Goal: Task Accomplishment & Management: Manage account settings

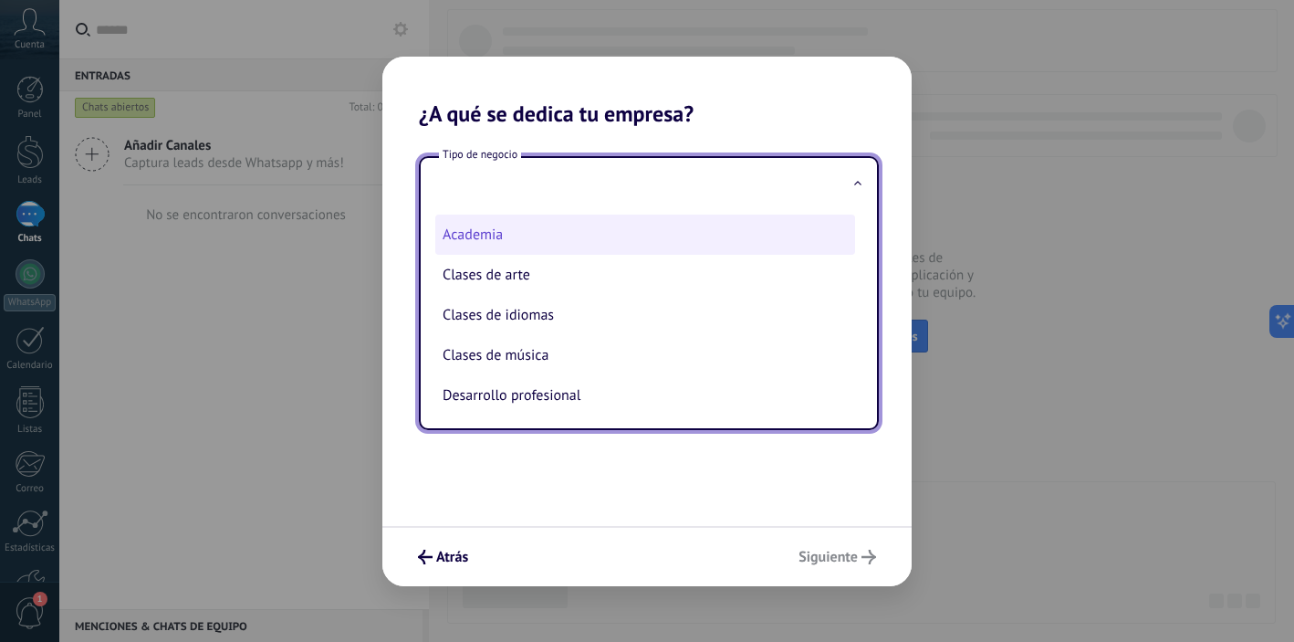
click at [509, 242] on li "Academia" at bounding box center [645, 235] width 420 height 40
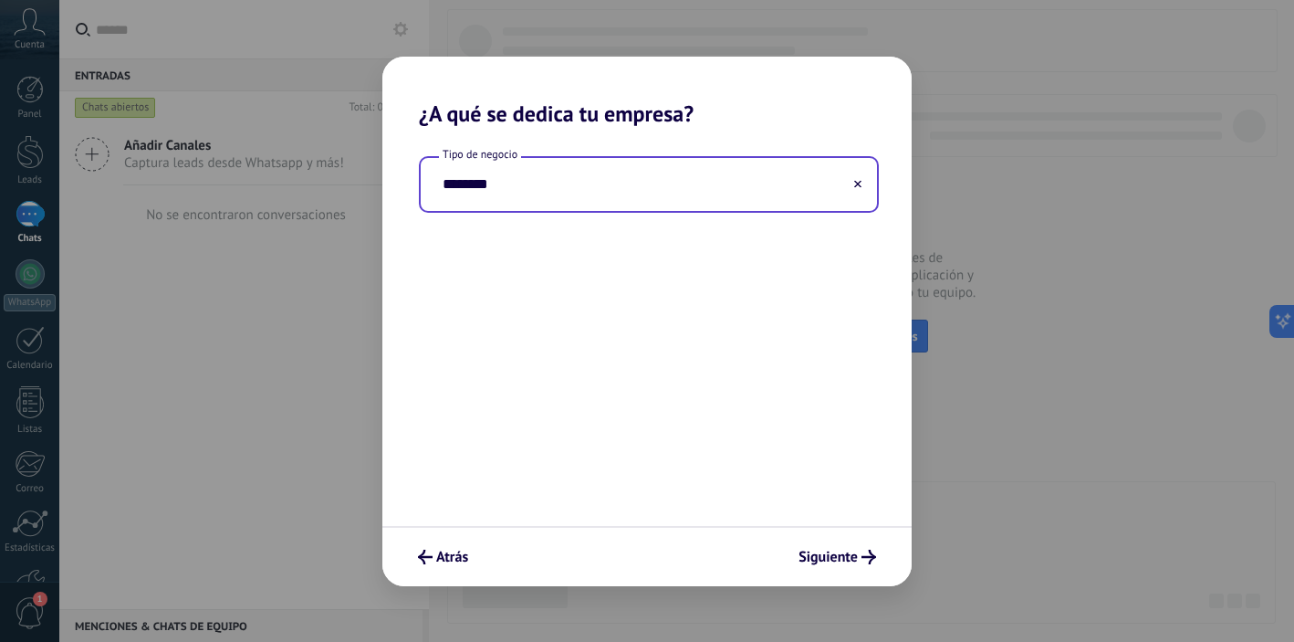
click at [856, 183] on use at bounding box center [857, 183] width 7 height 7
click at [442, 563] on span "Atrás" at bounding box center [452, 556] width 32 height 13
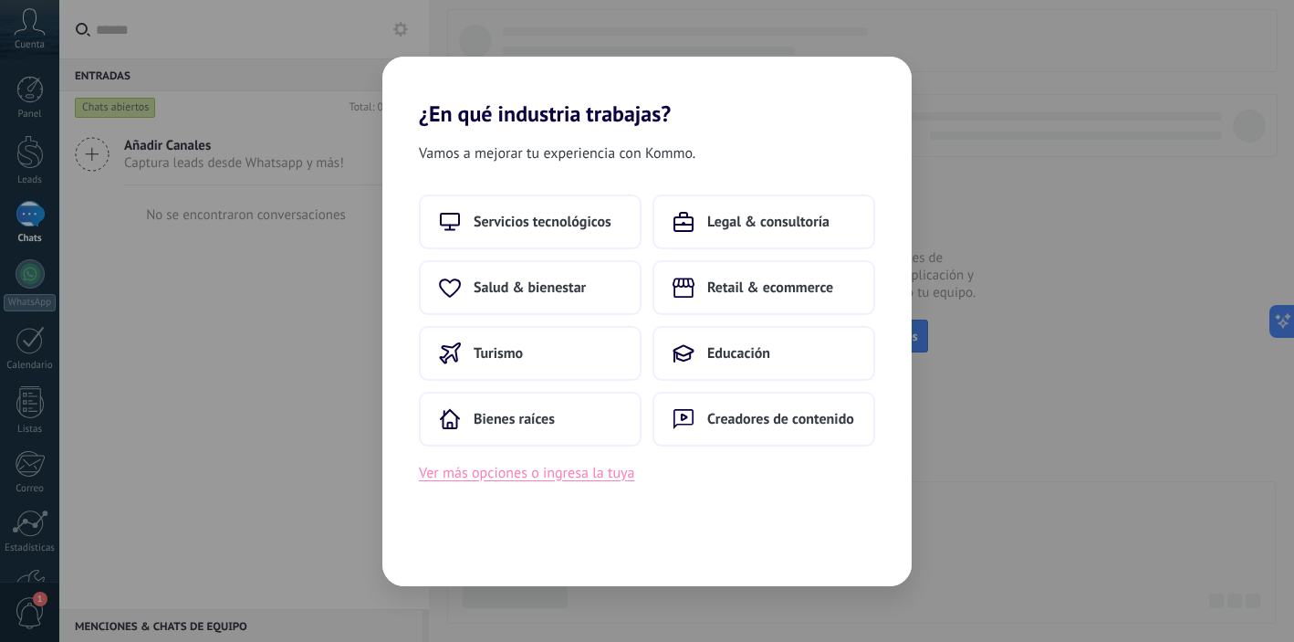
click at [509, 478] on button "Ver más opciones o ingresa la tuya" at bounding box center [526, 473] width 215 height 24
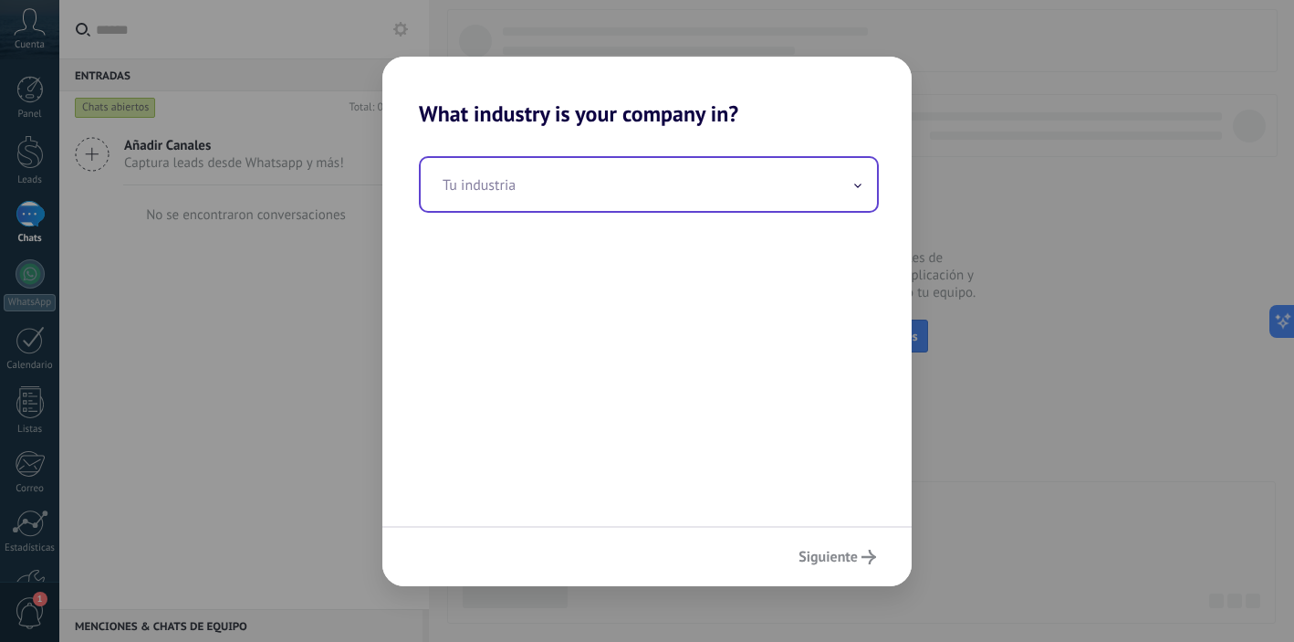
click at [521, 194] on input "text" at bounding box center [649, 184] width 456 height 53
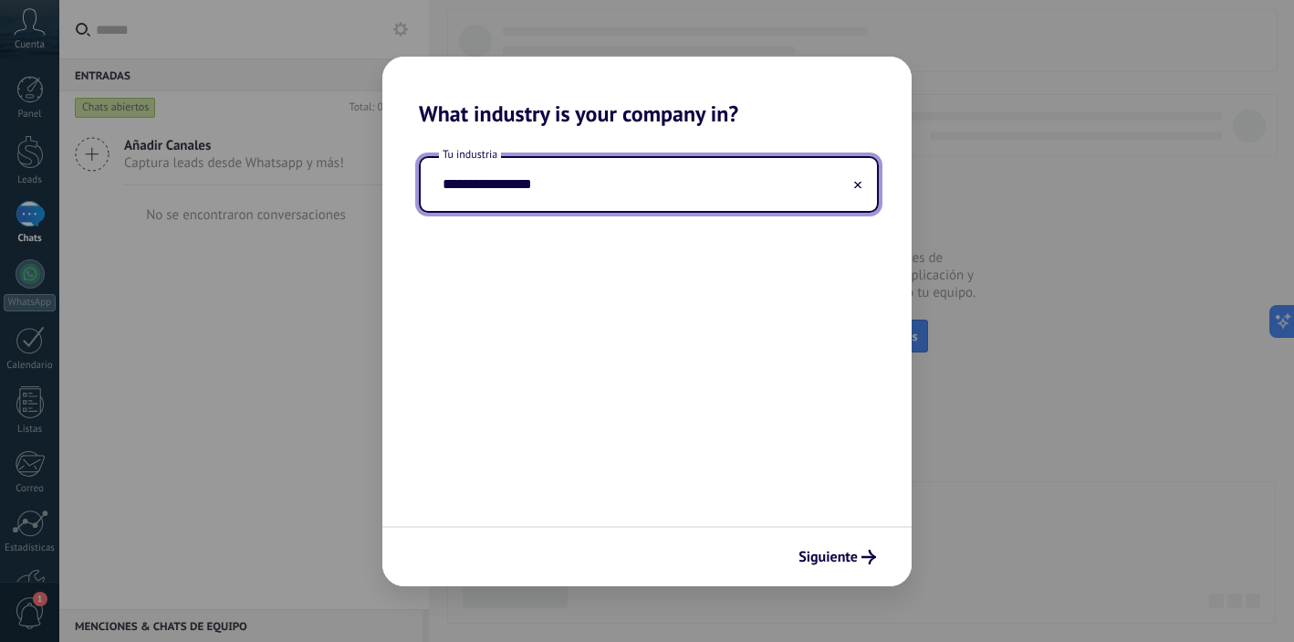
click at [486, 187] on input "**********" at bounding box center [649, 184] width 456 height 53
type input "**********"
click at [843, 560] on span "Siguiente" at bounding box center [828, 556] width 59 height 13
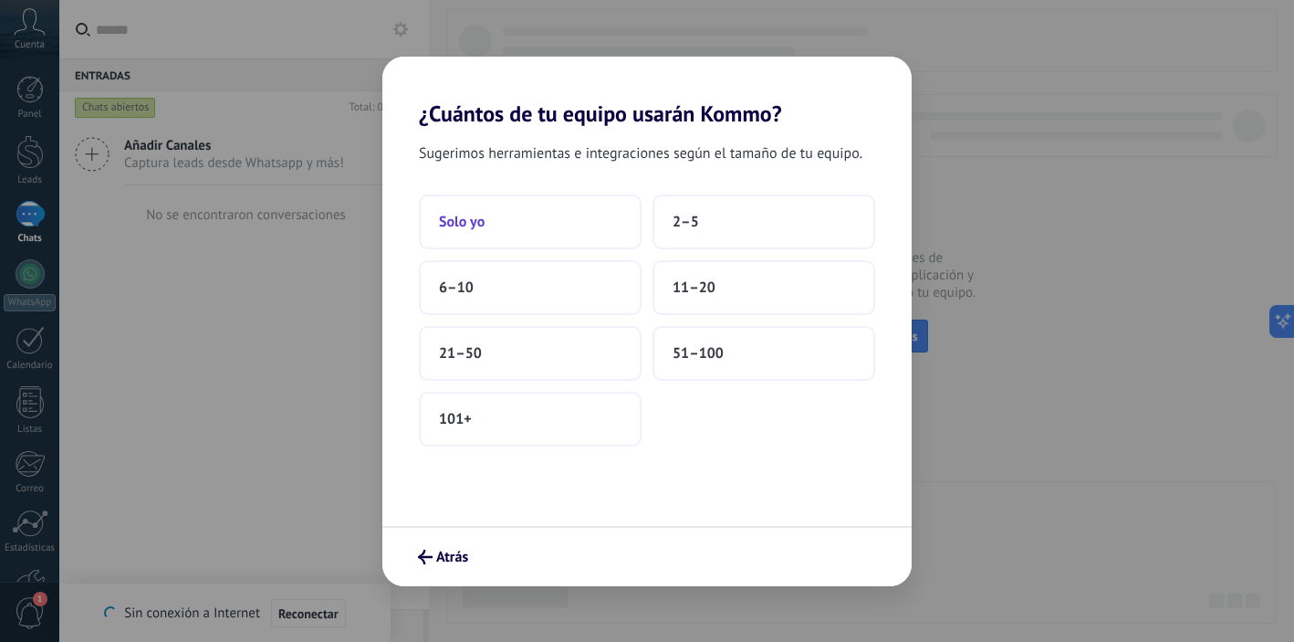
click at [478, 228] on span "Solo yo" at bounding box center [462, 222] width 46 height 18
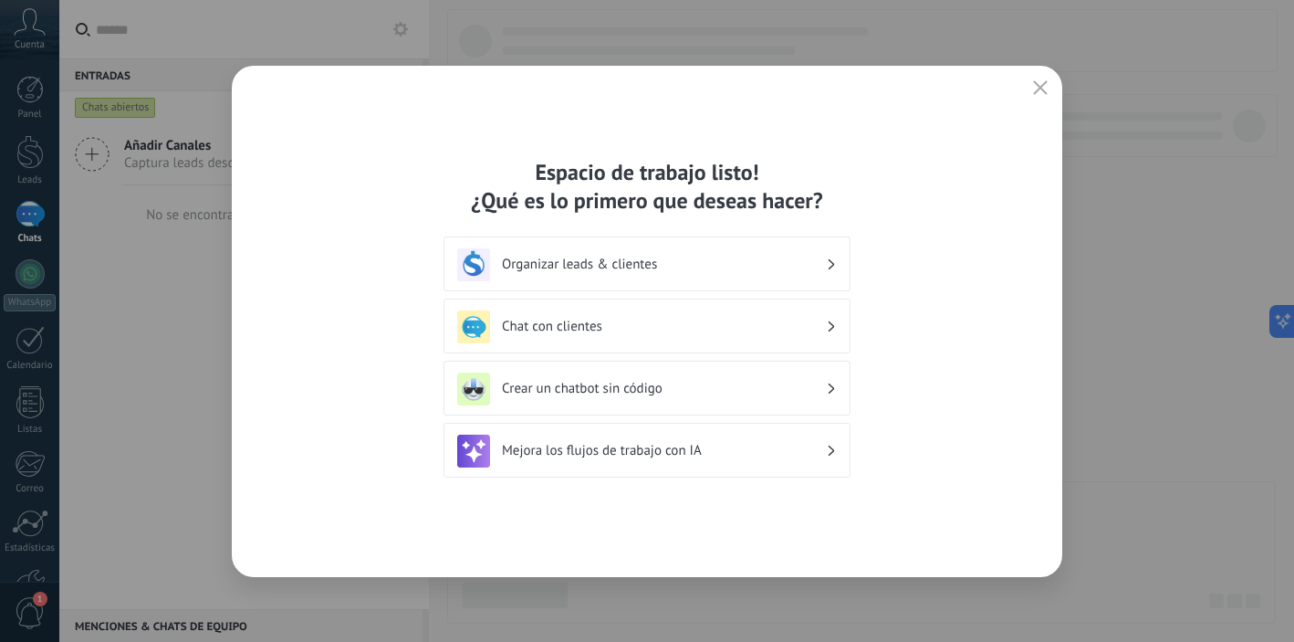
click at [1041, 89] on icon "button" at bounding box center [1040, 87] width 15 height 15
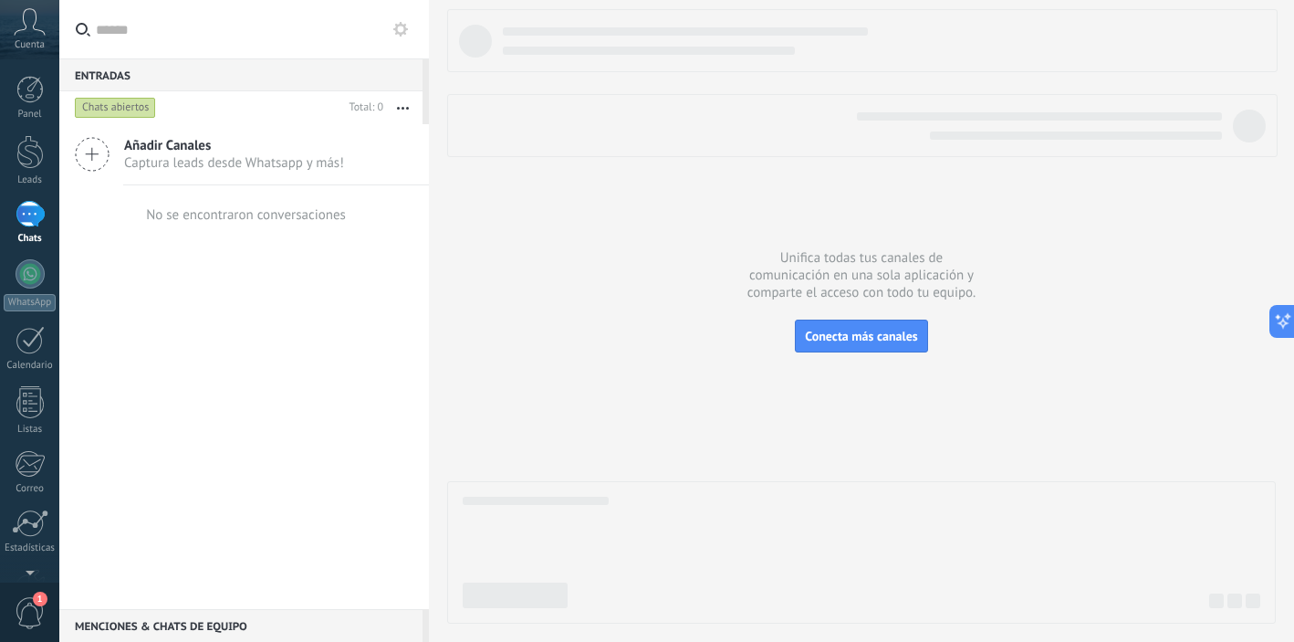
click at [19, 45] on span "Cuenta" at bounding box center [30, 45] width 30 height 12
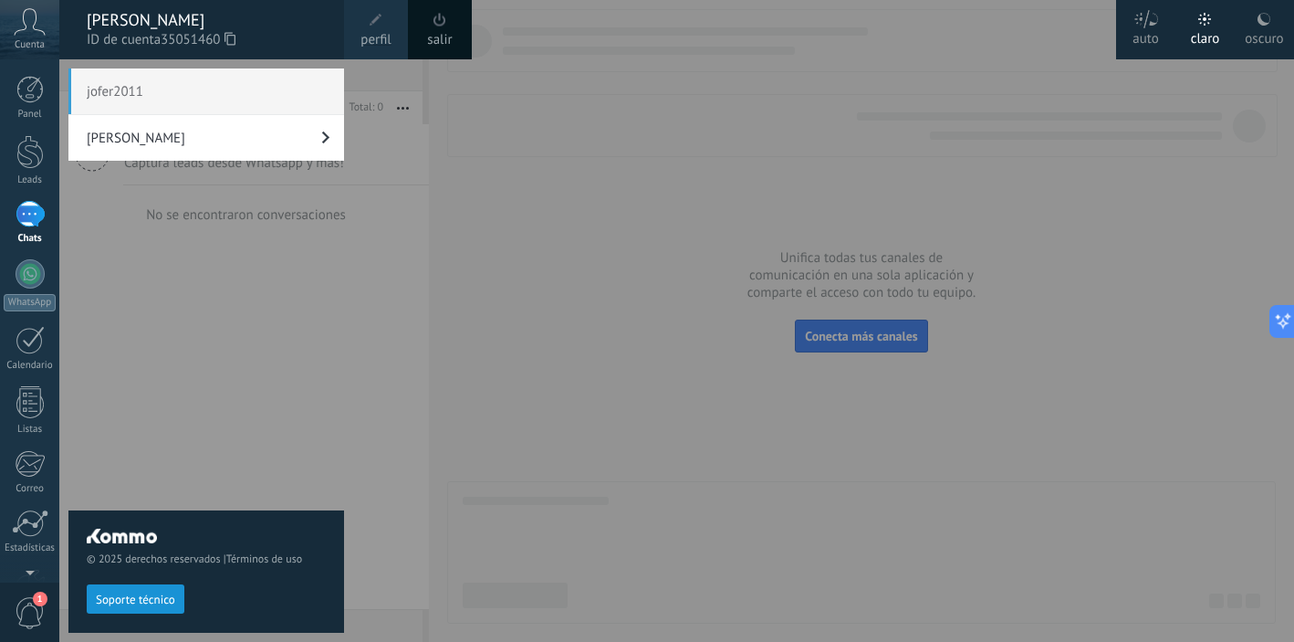
click at [263, 147] on link "[PERSON_NAME]" at bounding box center [206, 138] width 276 height 46
